Goal: Share content

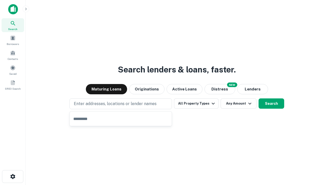
type input "**********"
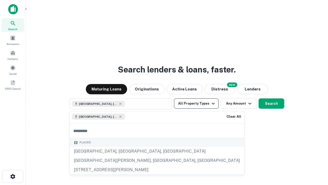
click at [196, 103] on button "All Property Types" at bounding box center [196, 103] width 45 height 10
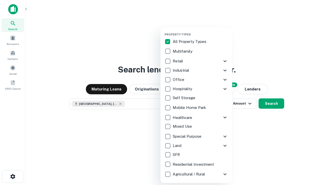
click at [200, 31] on button "button" at bounding box center [201, 31] width 72 height 0
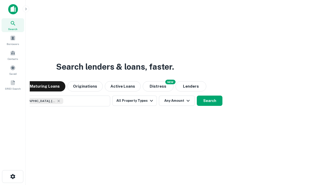
scroll to position [8, 0]
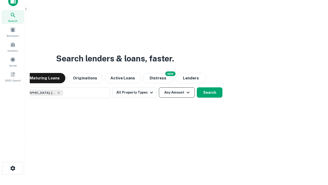
click at [159, 87] on button "Any Amount" at bounding box center [177, 92] width 36 height 10
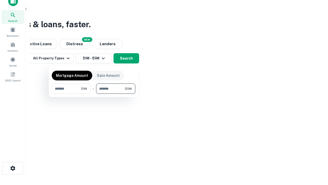
type input "*******"
click at [94, 94] on button "button" at bounding box center [94, 94] width 84 height 0
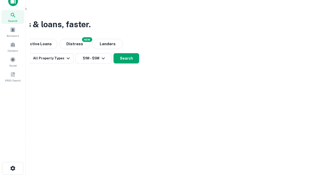
scroll to position [3, 95]
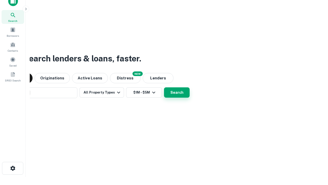
click at [164, 87] on button "Search" at bounding box center [177, 92] width 26 height 10
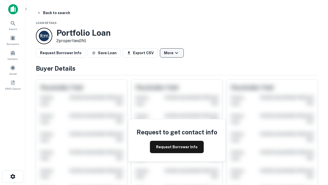
click at [172, 53] on button "More" at bounding box center [172, 52] width 24 height 9
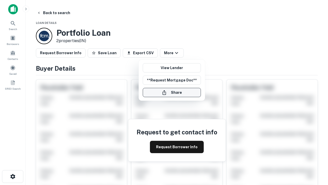
click at [172, 92] on button "Share" at bounding box center [172, 92] width 58 height 9
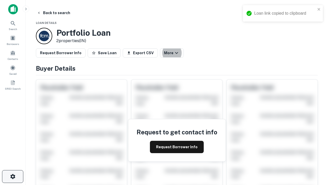
click at [13, 176] on icon "button" at bounding box center [13, 176] width 6 height 6
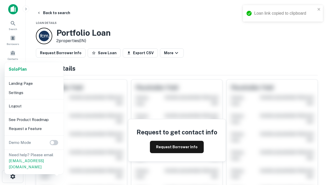
click at [34, 106] on li "Logout" at bounding box center [34, 105] width 55 height 9
